Goal: Task Accomplishment & Management: Manage account settings

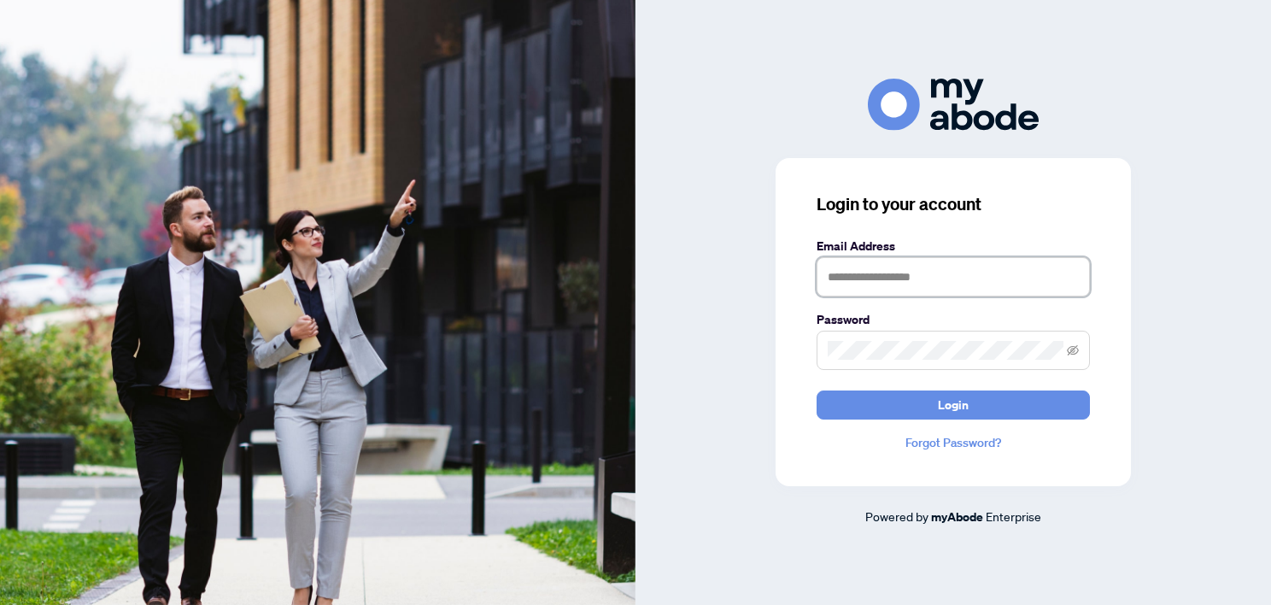
click at [888, 277] on input "text" at bounding box center [953, 276] width 273 height 39
type input "**********"
click at [817, 390] on button "Login" at bounding box center [953, 404] width 273 height 29
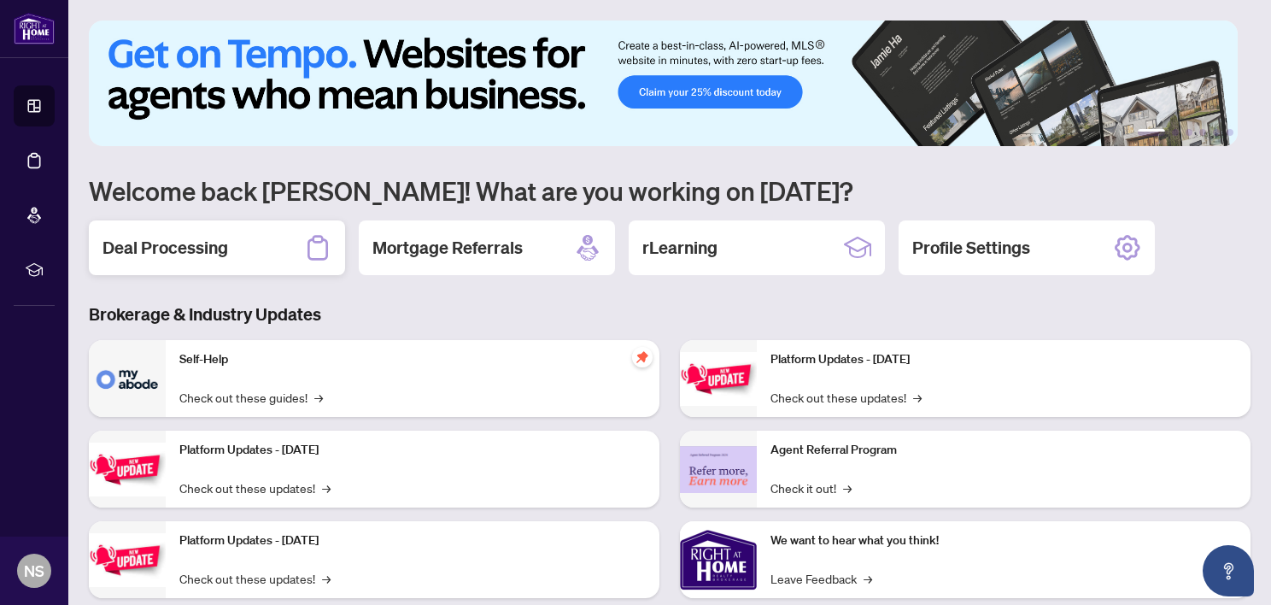
click at [237, 236] on div "Deal Processing" at bounding box center [217, 247] width 256 height 55
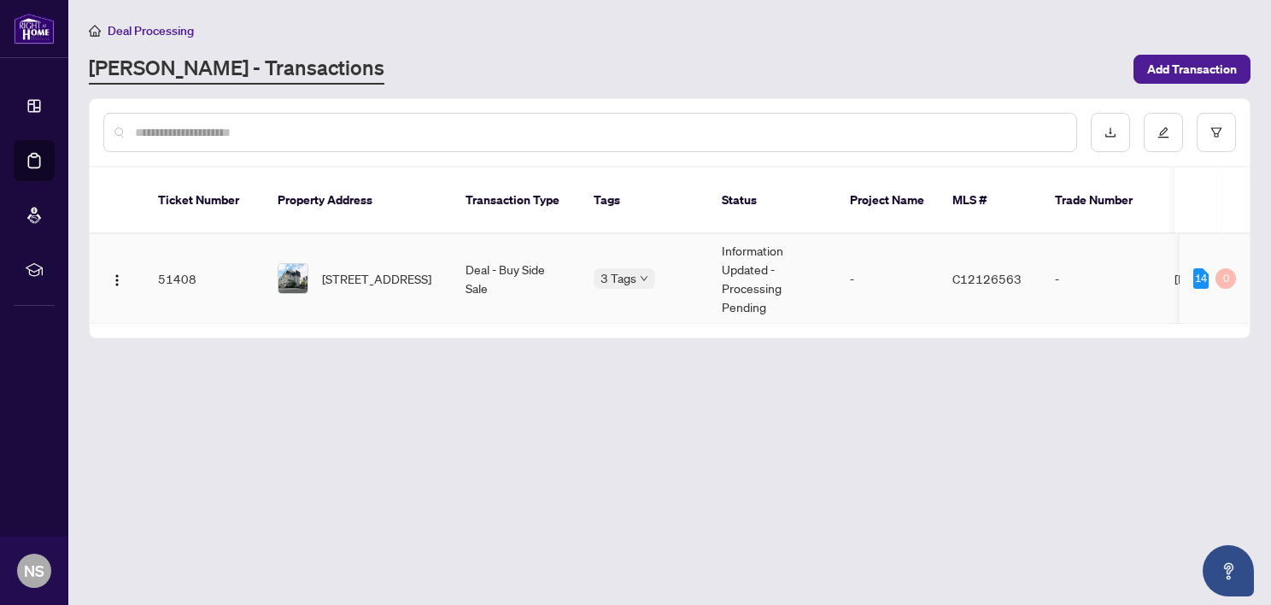
click at [550, 266] on td "Deal - Buy Side Sale" at bounding box center [516, 279] width 128 height 90
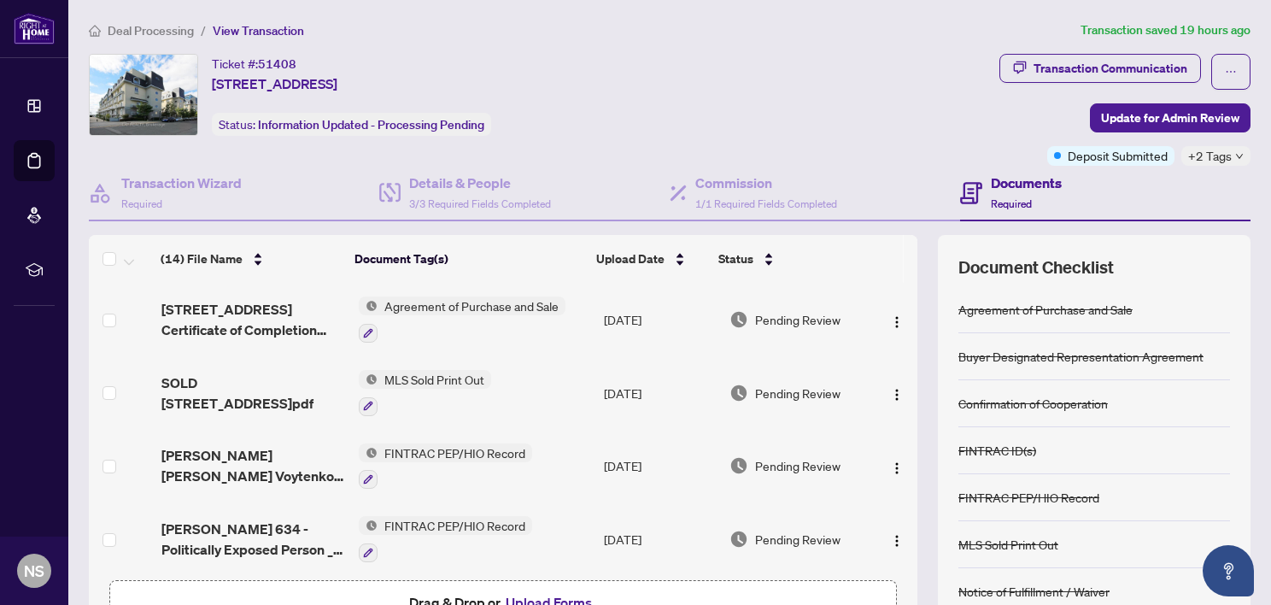
click at [1230, 150] on div "+2 Tags" at bounding box center [1215, 156] width 69 height 20
click at [1228, 154] on div "Submitted for Review Received Confirmation of Closing" at bounding box center [1152, 177] width 171 height 69
click at [732, 130] on div "Ticket #: 51408 [STREET_ADDRESS] Status: Information Updated - Processing Pendi…" at bounding box center [541, 95] width 904 height 82
click at [1131, 123] on span "Update for Admin Review" at bounding box center [1170, 117] width 138 height 27
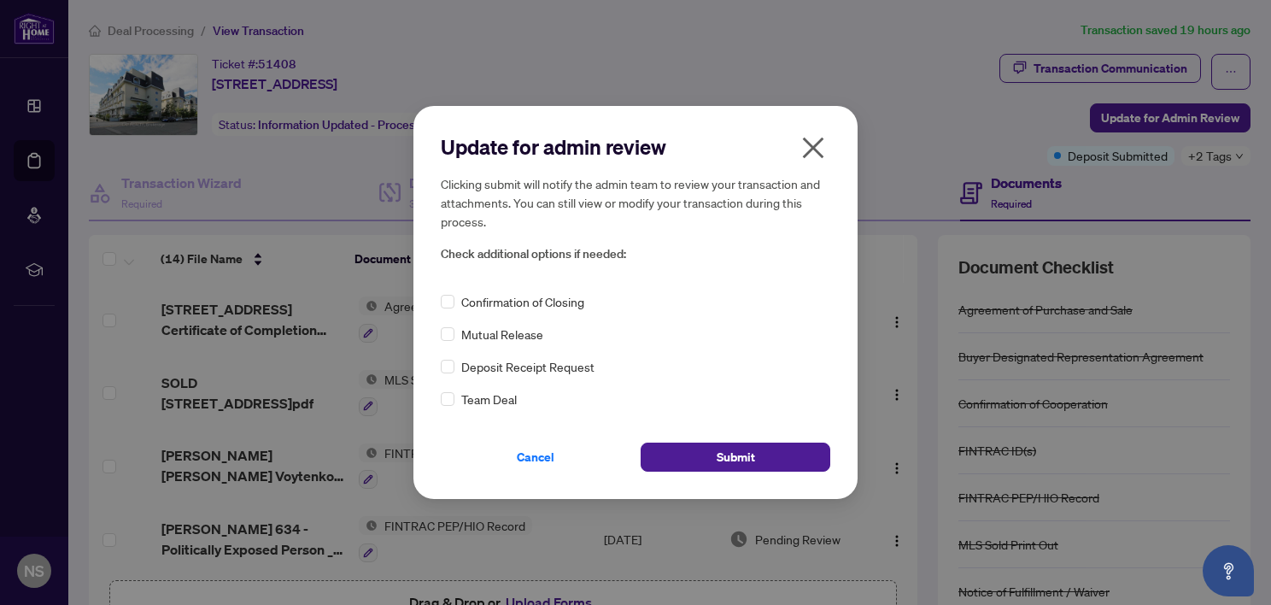
click at [810, 139] on icon "close" at bounding box center [812, 147] width 27 height 27
